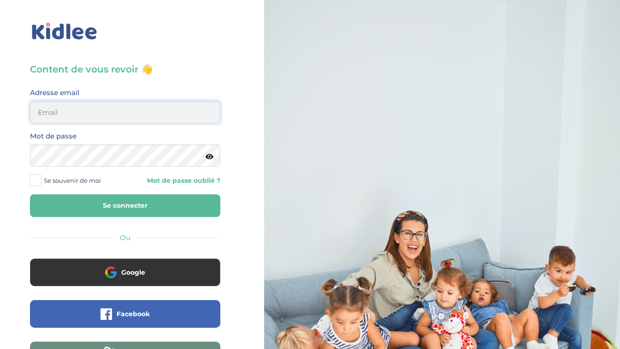
type input "leadramet@gmail.com"
click at [34, 184] on span at bounding box center [36, 180] width 12 height 12
click at [0, 0] on input "Se souvenir de moi" at bounding box center [0, 0] width 0 height 0
click at [94, 201] on button "Se connecter" at bounding box center [125, 205] width 190 height 23
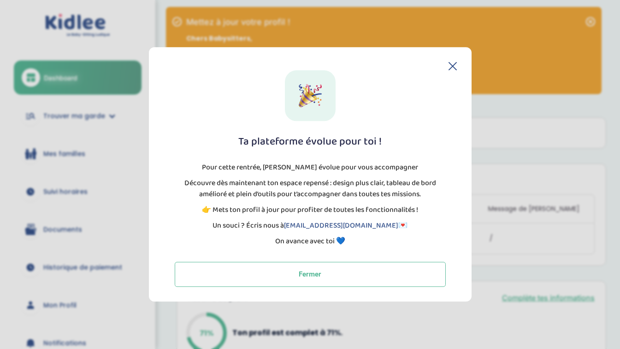
scroll to position [12, 0]
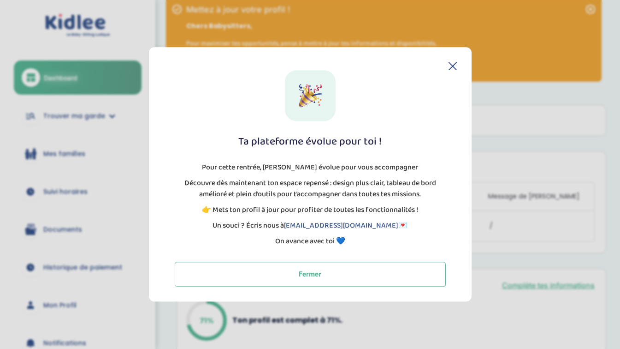
click at [450, 65] on icon at bounding box center [453, 66] width 8 height 8
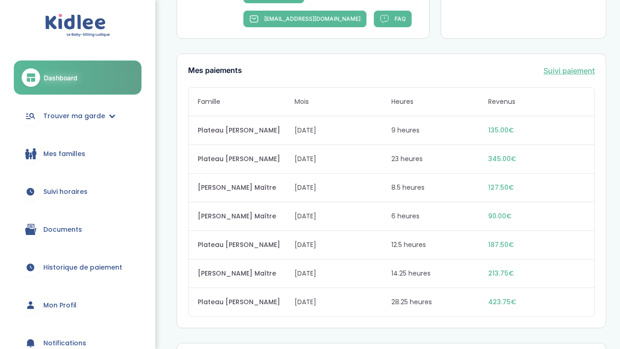
scroll to position [563, 0]
click at [583, 76] on link "Suivi paiement" at bounding box center [569, 70] width 51 height 11
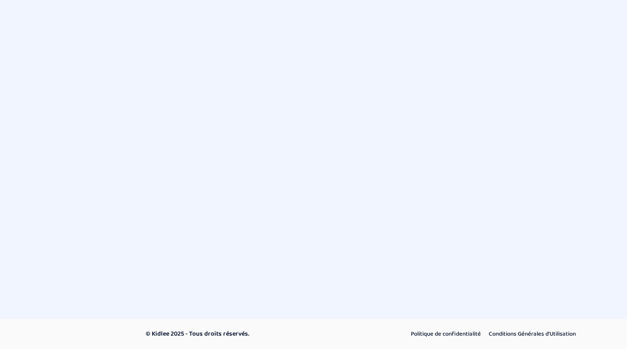
select select "mars 2025"
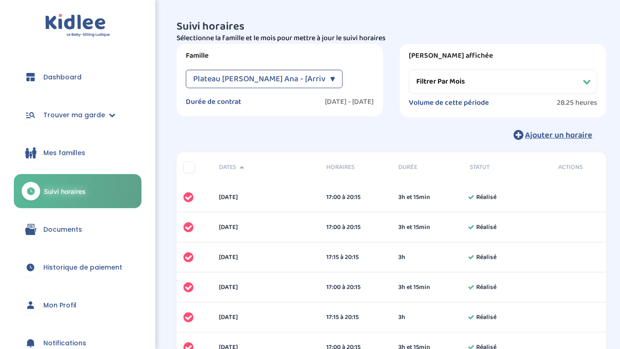
click at [330, 77] on div "▼" at bounding box center [332, 79] width 5 height 18
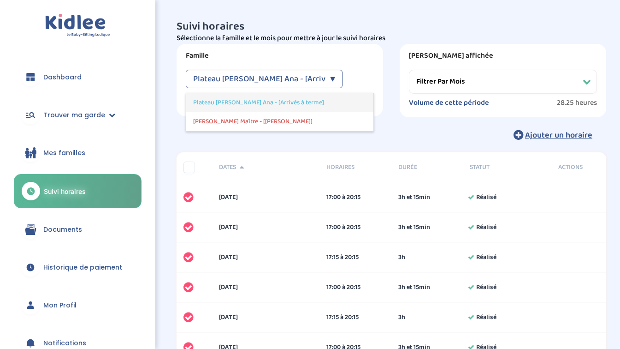
click at [286, 104] on span "Plateau Florence Ana - [Arrivés à terme]" at bounding box center [258, 103] width 131 height 10
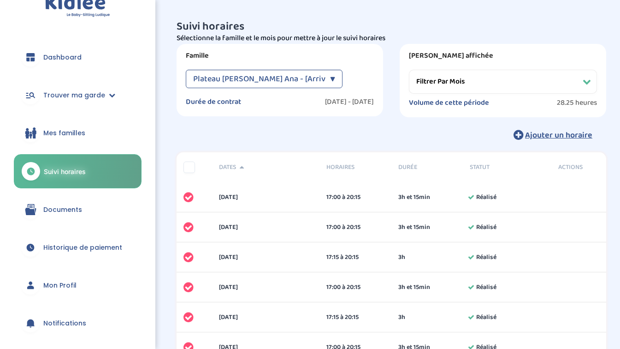
scroll to position [43, 0]
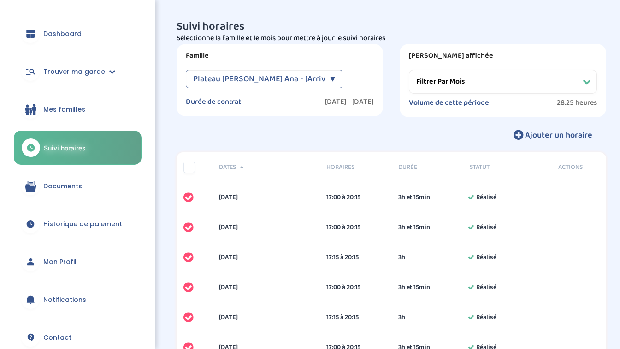
click at [89, 223] on span "Historique de paiement" at bounding box center [82, 224] width 79 height 10
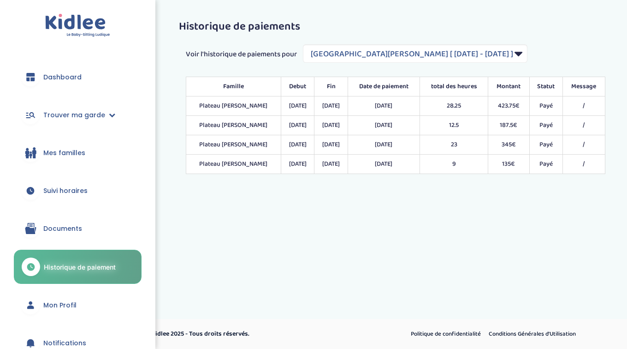
select select "1944"
click at [372, 50] on select "Filtrer par Contrat [GEOGRAPHIC_DATA][PERSON_NAME] Ana [ [DATE] - [DATE] ] [PER…" at bounding box center [415, 53] width 225 height 18
click at [303, 44] on select "Filtrer par Contrat [GEOGRAPHIC_DATA][PERSON_NAME] Ana [ [DATE] - [DATE] ] [PER…" at bounding box center [415, 53] width 225 height 18
